Goal: Task Accomplishment & Management: Complete application form

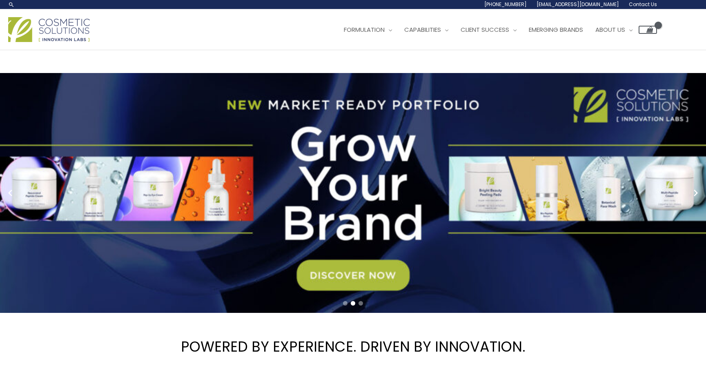
click at [0, 0] on span "Contact Us" at bounding box center [0, 0] width 0 height 0
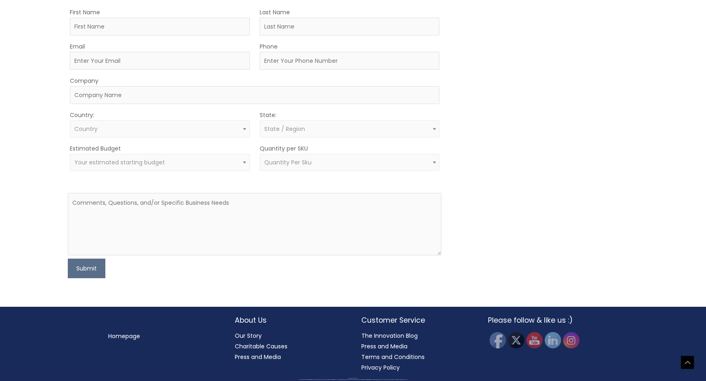
scroll to position [309, 0]
click at [214, 36] on input "First Name" at bounding box center [160, 27] width 180 height 18
click at [489, 123] on div "Let’s Innovate Together office: 561.226.8600 toll-free: [PHONE_NUMBER] fax: [PH…" at bounding box center [353, 54] width 575 height 449
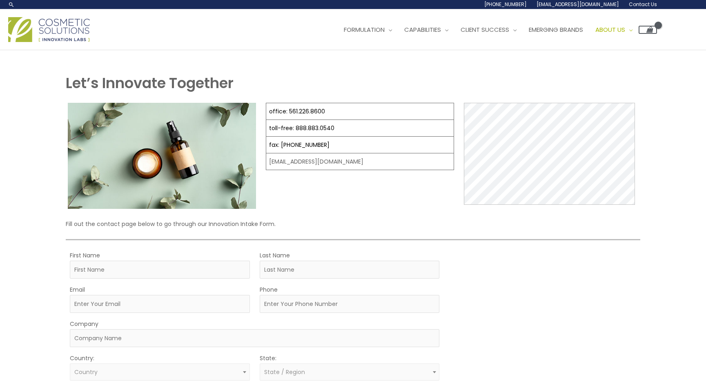
click at [0, 0] on span "Contact Us" at bounding box center [0, 0] width 0 height 0
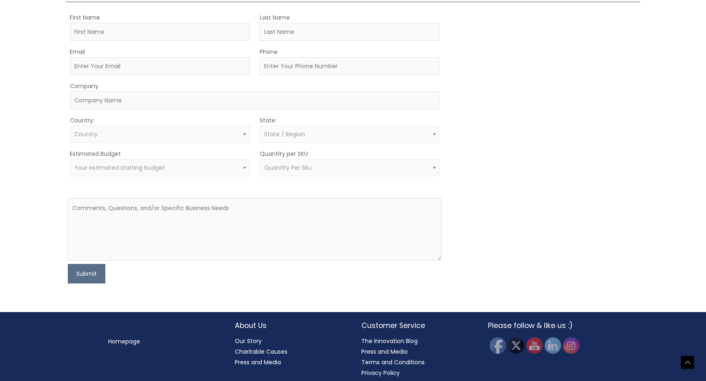
scroll to position [279, 0]
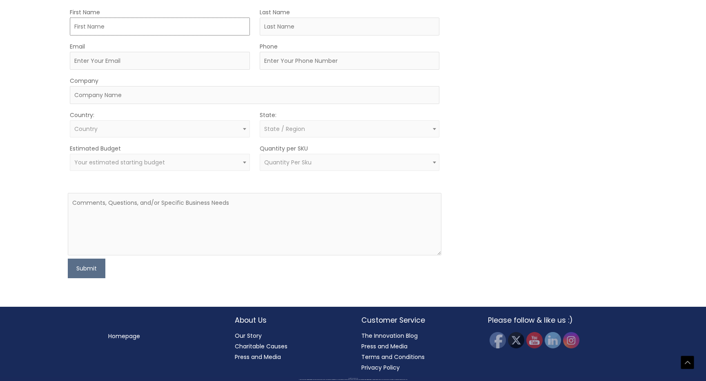
click at [194, 36] on input "First Name" at bounding box center [160, 27] width 180 height 18
type input "Bryan"
type input "Ruiz"
type input "bryandruiz22@gmail.com"
type input "7142777102"
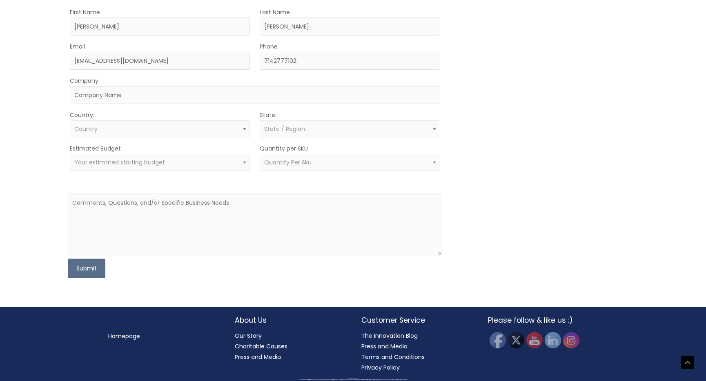
select select "[GEOGRAPHIC_DATA]"
select select "California"
drag, startPoint x: 154, startPoint y: 214, endPoint x: 92, endPoint y: 213, distance: 62.1
click at [92, 70] on input "bryandruiz22@gmail.com" at bounding box center [160, 61] width 180 height 18
type input "bryan@obscuraops.com"
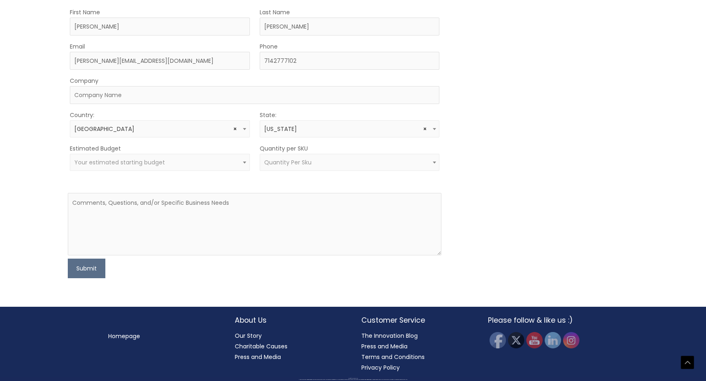
click at [59, 257] on div "Let’s Innovate Together office: 561.226.8600 toll-free: 888.883.0540 fax: 561.2…" at bounding box center [353, 57] width 706 height 500
click at [90, 104] on input "Company" at bounding box center [255, 95] width 370 height 18
type input "SiO"
click at [268, 167] on span "Quantity Per Sku" at bounding box center [287, 162] width 47 height 8
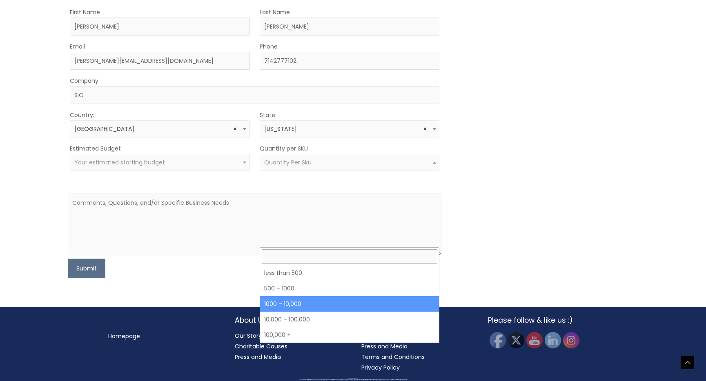
select select "4"
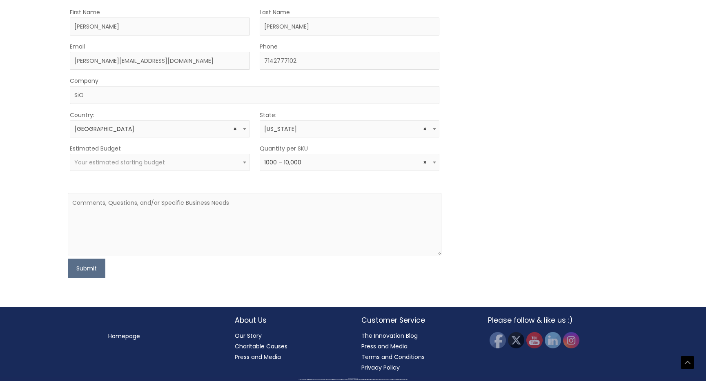
click at [150, 167] on span "Your estimated starting budget" at bounding box center [119, 162] width 91 height 8
click at [45, 278] on div "Let’s Innovate Together office: 561.226.8600 toll-free: 888.883.0540 fax: 561.2…" at bounding box center [353, 57] width 706 height 500
click at [129, 254] on textarea at bounding box center [255, 224] width 374 height 62
type textarea "looking to produce a solution to clean our silicone patches"
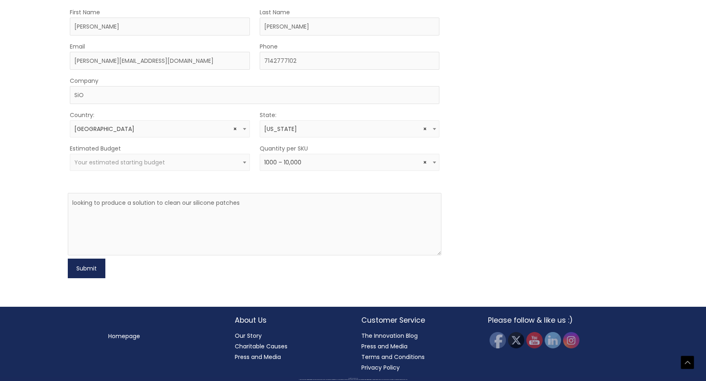
click at [96, 279] on button "Submit" at bounding box center [87, 269] width 38 height 20
click at [260, 256] on textarea "looking to produce a solution to clean our silicone patches" at bounding box center [255, 224] width 374 height 62
click at [194, 167] on span "Your estimated starting budget" at bounding box center [159, 163] width 171 height 8
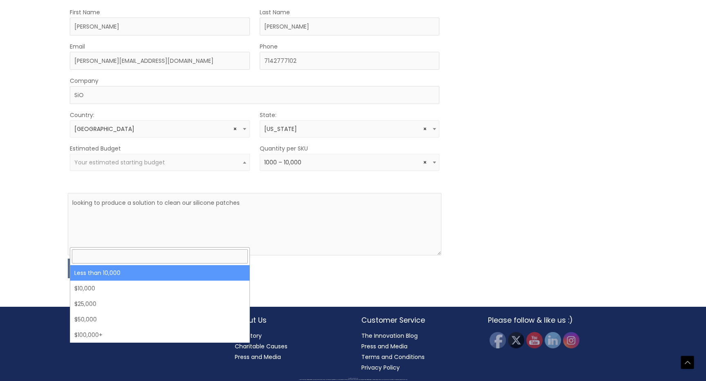
drag, startPoint x: 172, startPoint y: 134, endPoint x: 172, endPoint y: 129, distance: 4.5
select select "-10000"
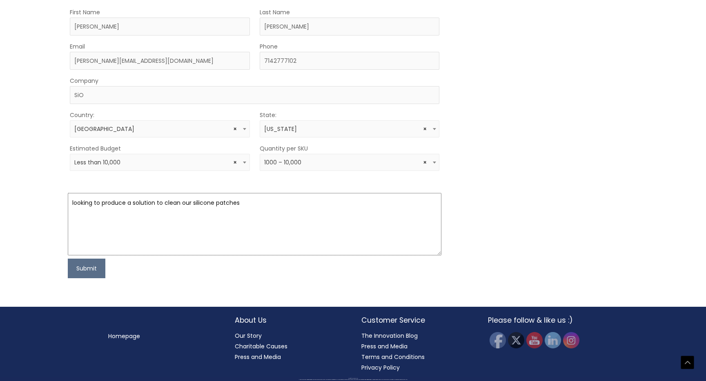
click at [257, 256] on textarea "looking to produce a solution to clean our silicone patches" at bounding box center [255, 224] width 374 height 62
type textarea "looking to produce a solution to clean our silicone patches"
click at [98, 279] on button "Submit" at bounding box center [87, 269] width 38 height 20
